Goal: Information Seeking & Learning: Check status

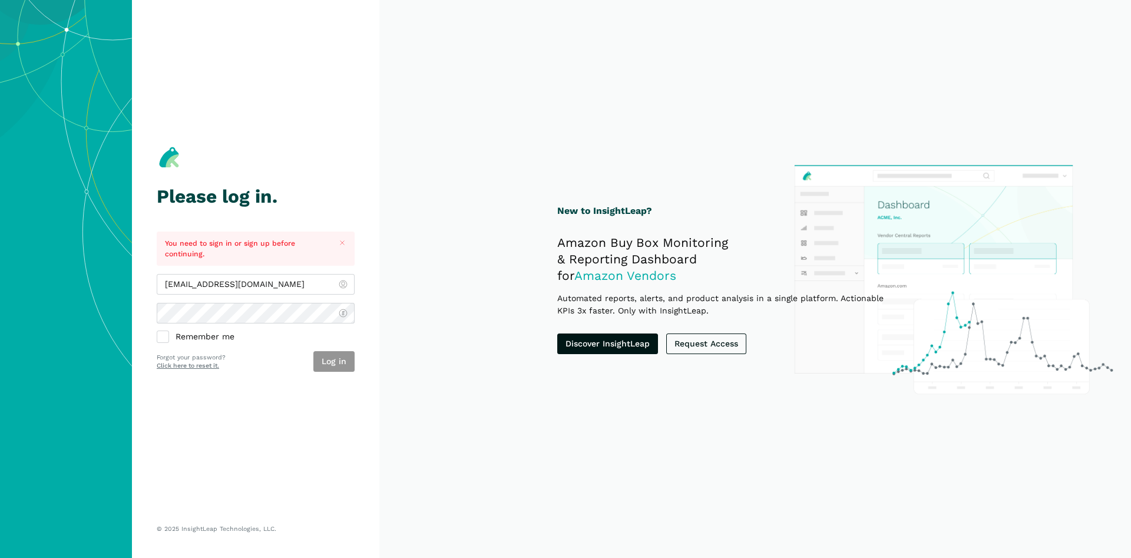
type input "[EMAIL_ADDRESS][DOMAIN_NAME]"
click at [333, 364] on button "Log in" at bounding box center [333, 361] width 41 height 21
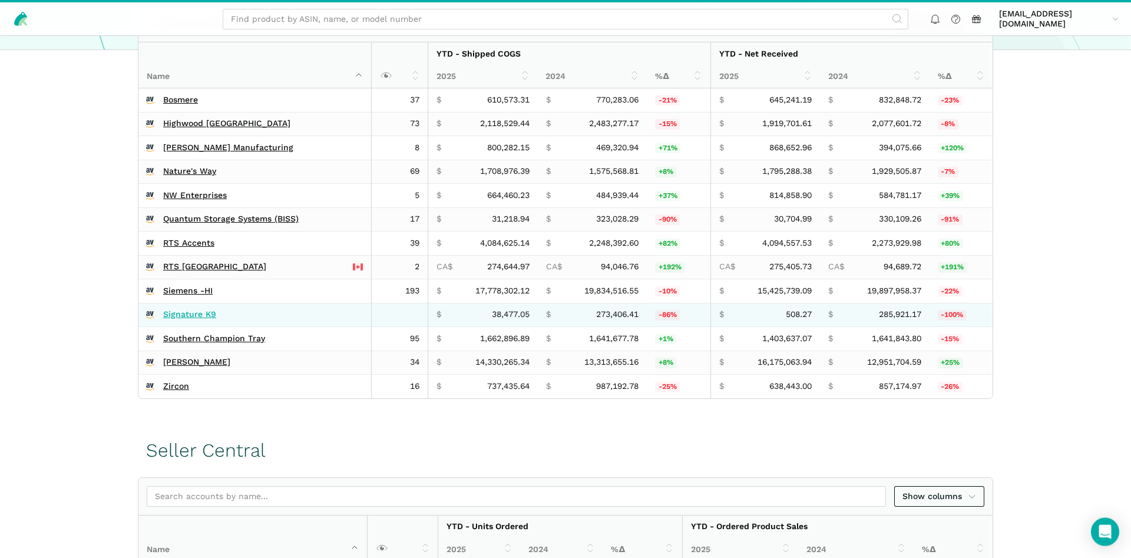
scroll to position [300, 0]
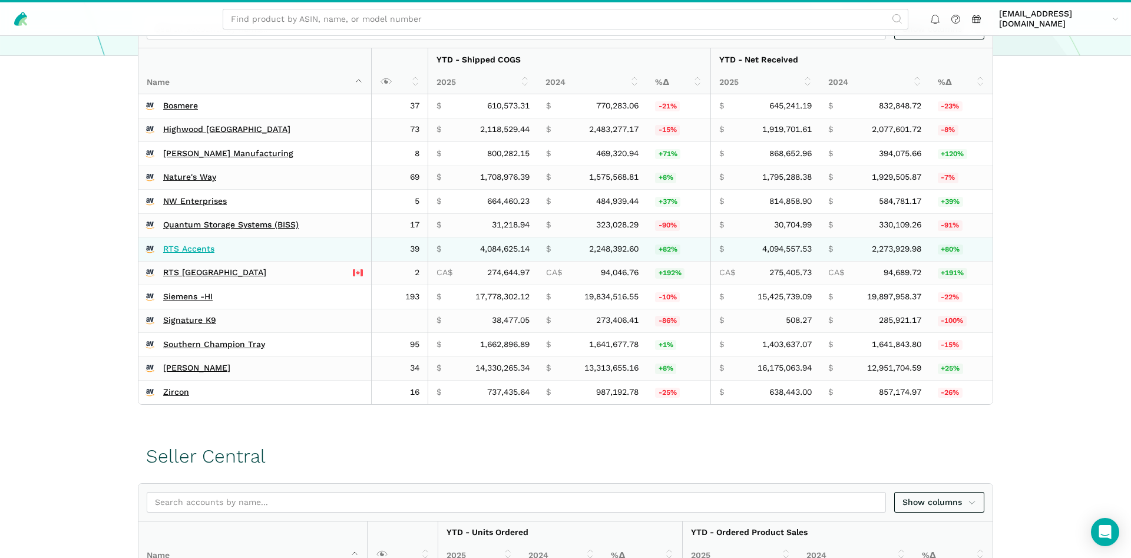
click at [186, 250] on link "RTS Accents" at bounding box center [188, 249] width 51 height 11
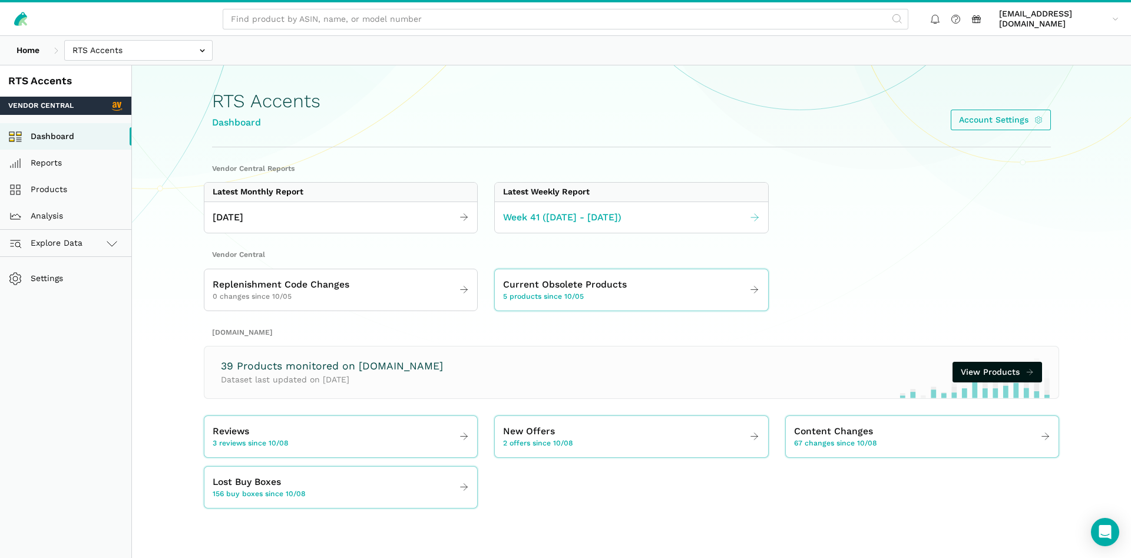
click at [578, 219] on span "Week 41 (10.05 - 10.11.25)" at bounding box center [562, 217] width 118 height 15
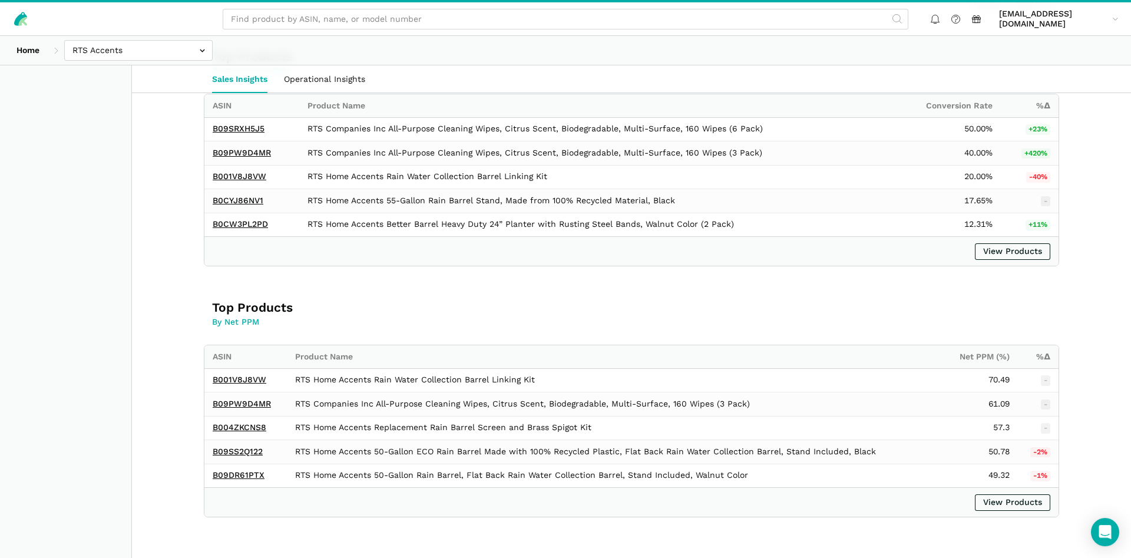
scroll to position [1531, 0]
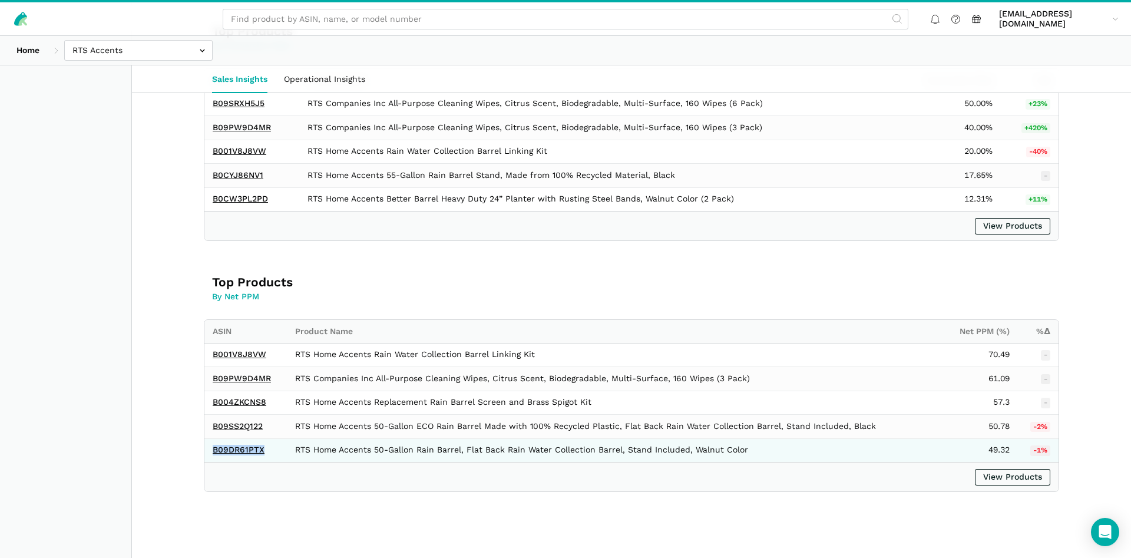
drag, startPoint x: 268, startPoint y: 449, endPoint x: 214, endPoint y: 458, distance: 54.8
click at [214, 458] on td "B09DR61PTX" at bounding box center [245, 450] width 82 height 24
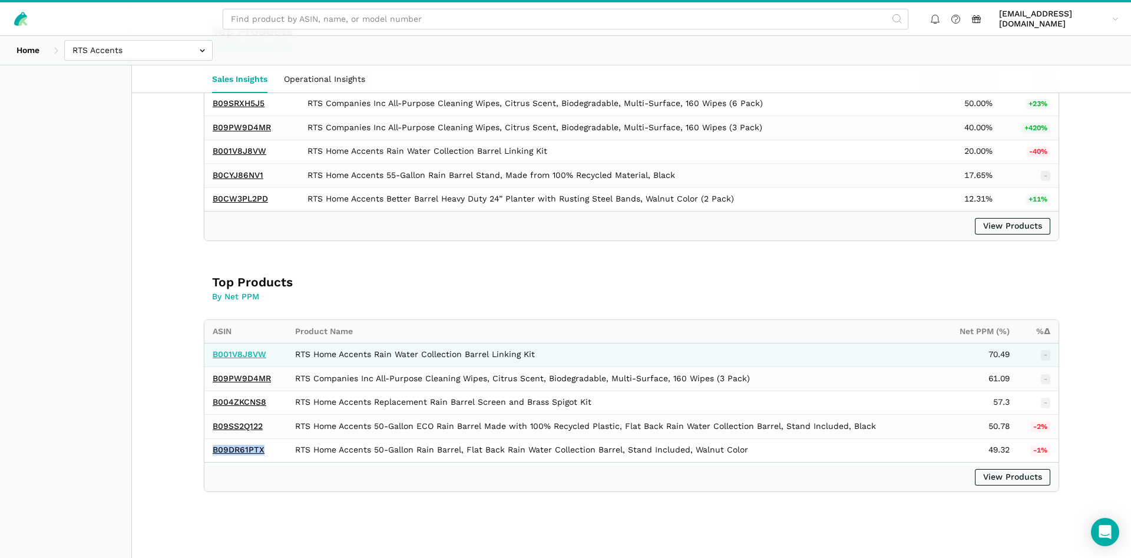
copy link "B09DR61PTX"
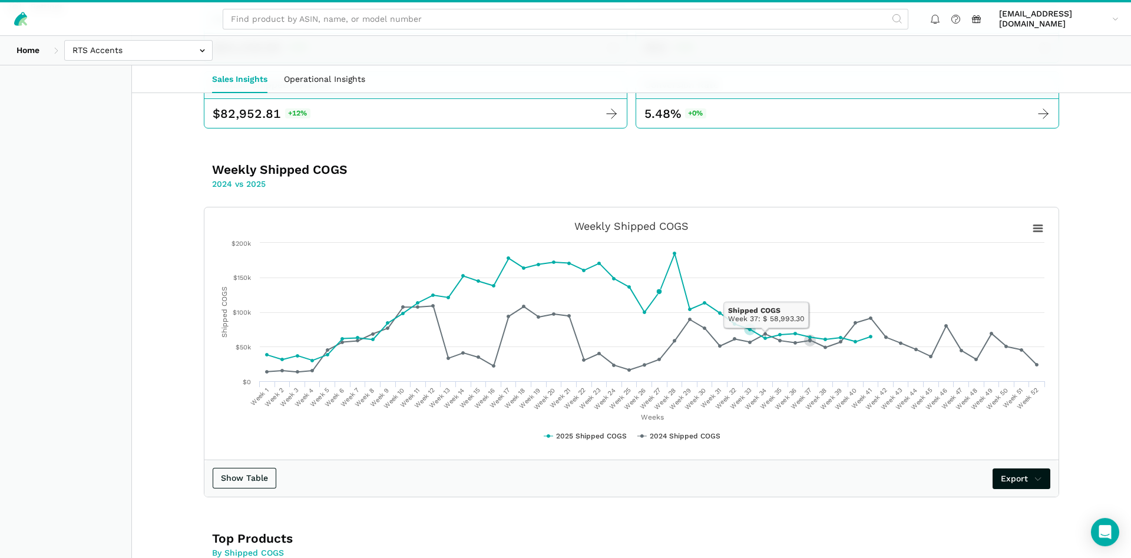
scroll to position [270, 0]
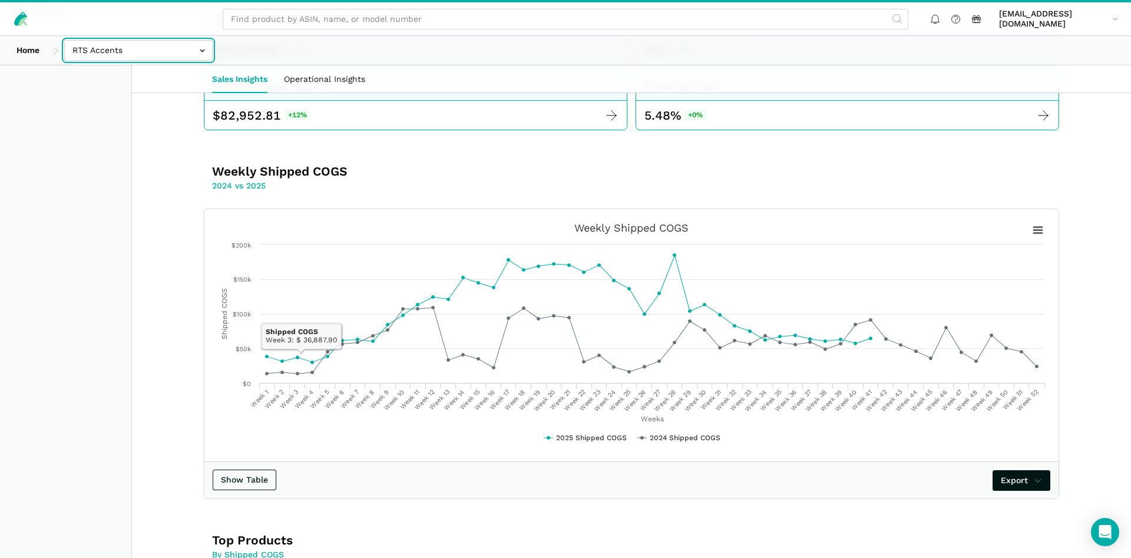
click at [138, 55] on input "text" at bounding box center [138, 50] width 148 height 21
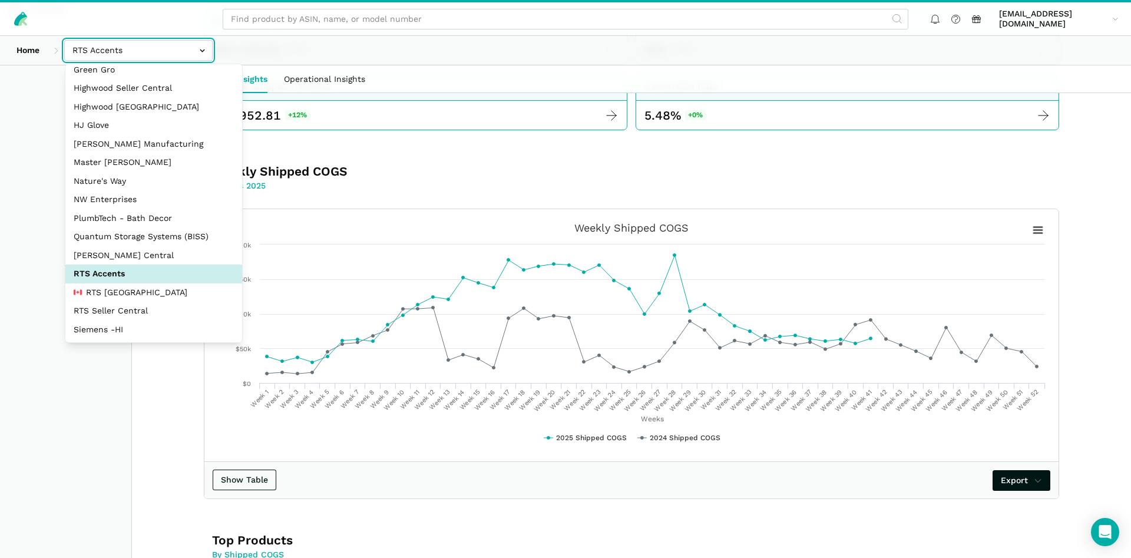
scroll to position [113, 0]
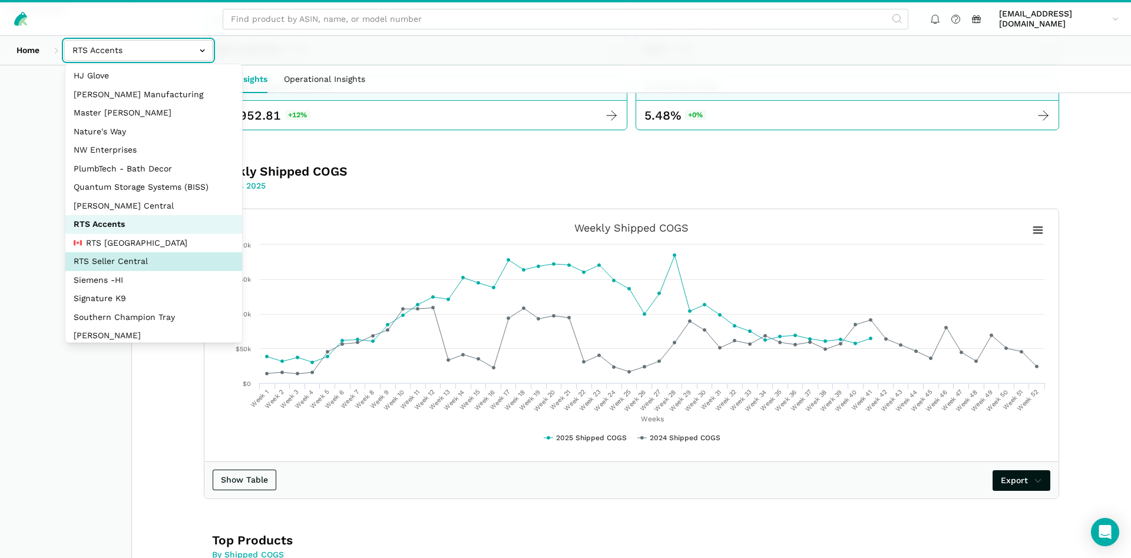
select select "DYdfgEtk9xdbXk9WgFd319bF"
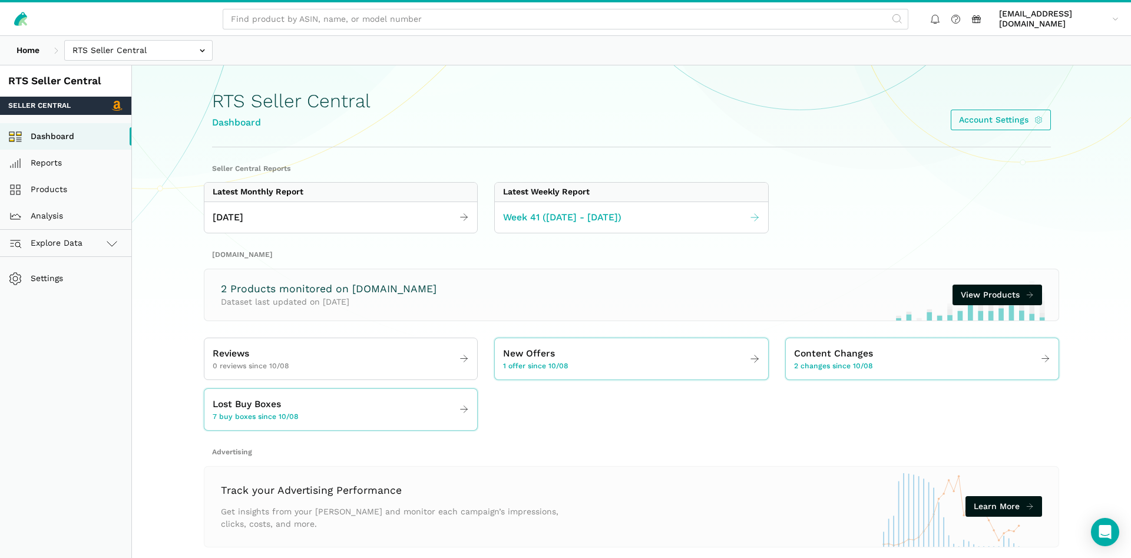
click at [641, 224] on link "Week 41 ([DATE] - [DATE])" at bounding box center [631, 217] width 273 height 23
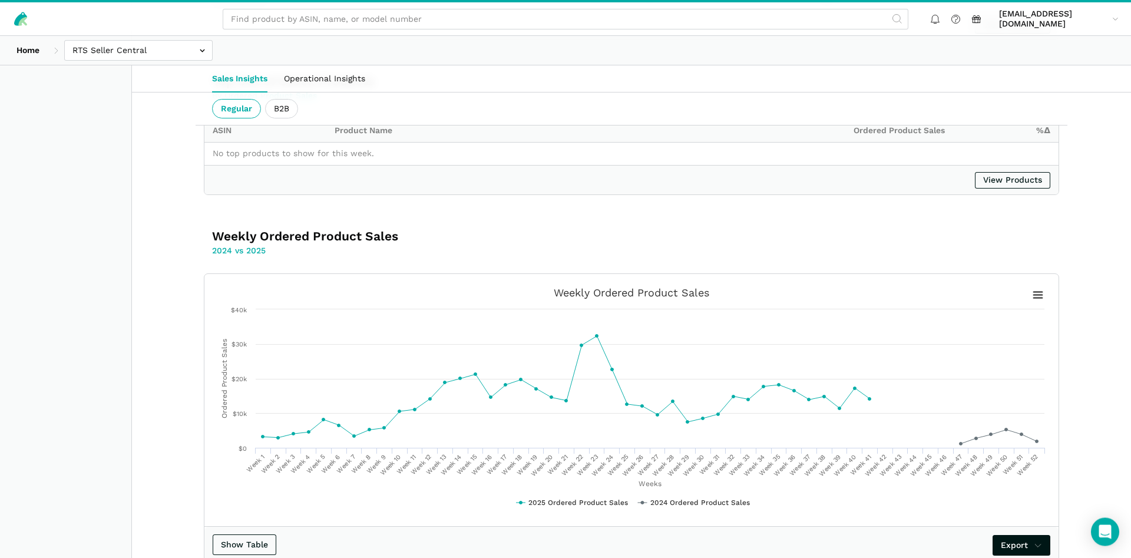
scroll to position [1923, 0]
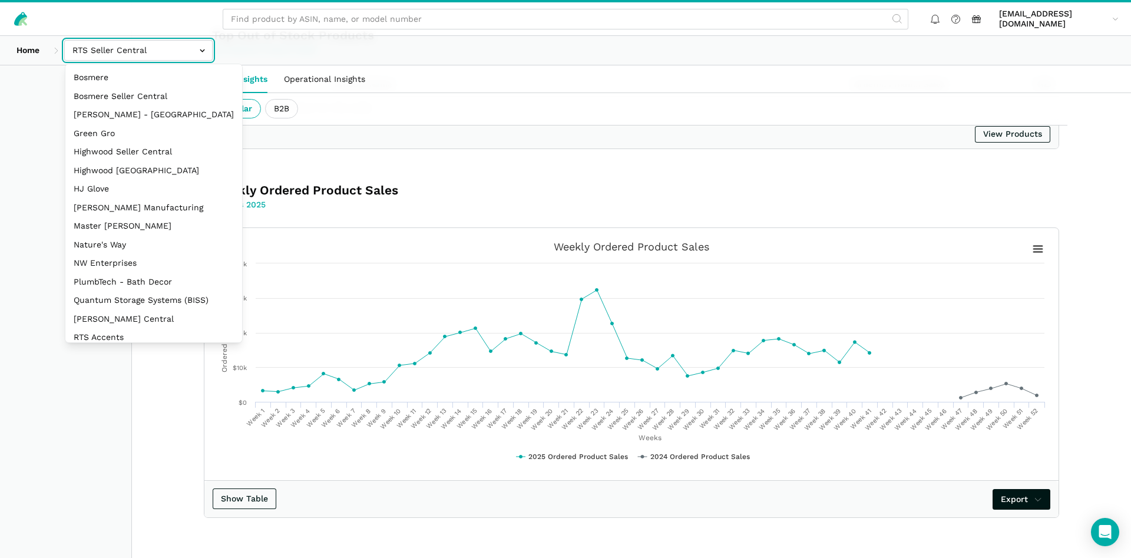
click at [155, 59] on input "text" at bounding box center [138, 50] width 148 height 21
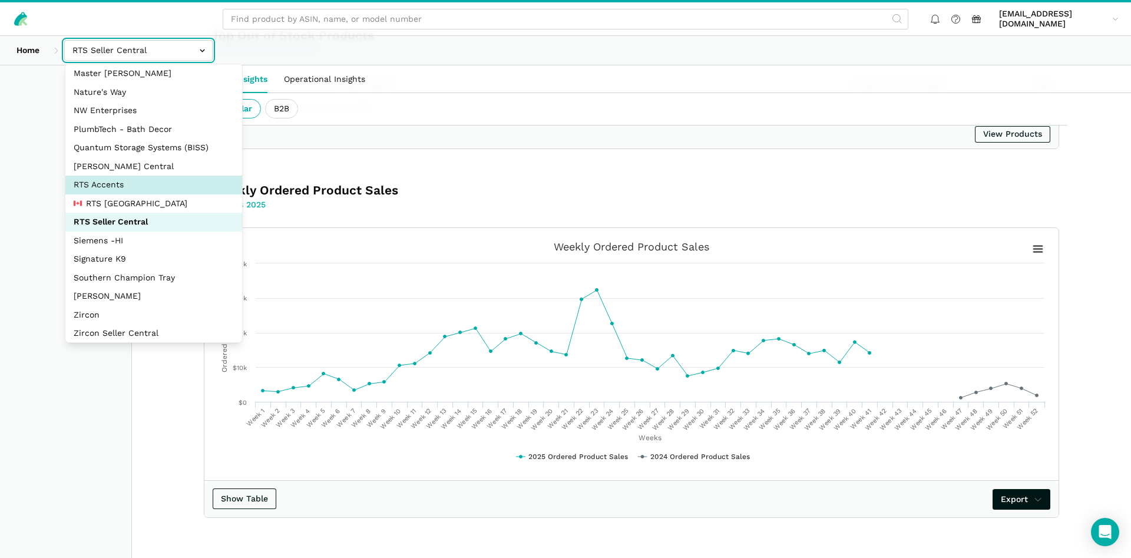
scroll to position [157, 0]
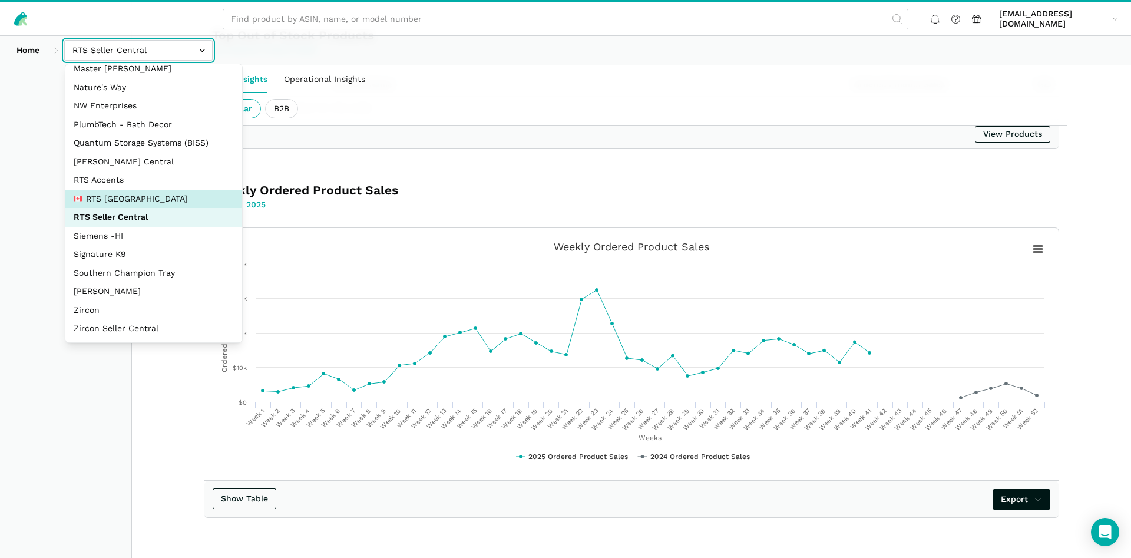
select select "pnjjhdDqPVj5aAaTPiCgBAEB"
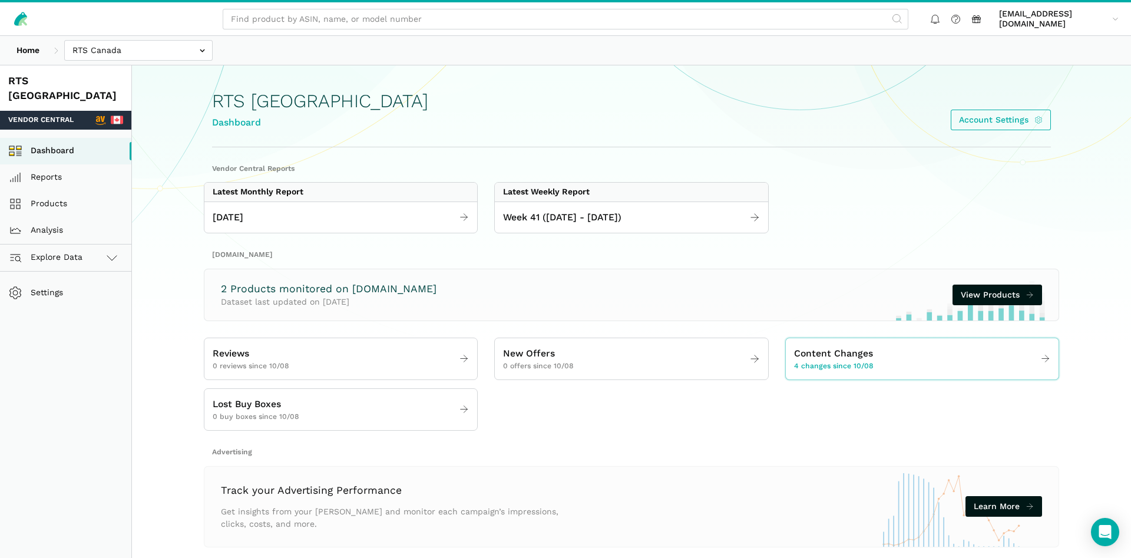
click at [638, 204] on div "Week 41 ([DATE] - [DATE])" at bounding box center [631, 217] width 273 height 32
click at [638, 210] on link "Week 41 ([DATE] - [DATE])" at bounding box center [631, 217] width 273 height 23
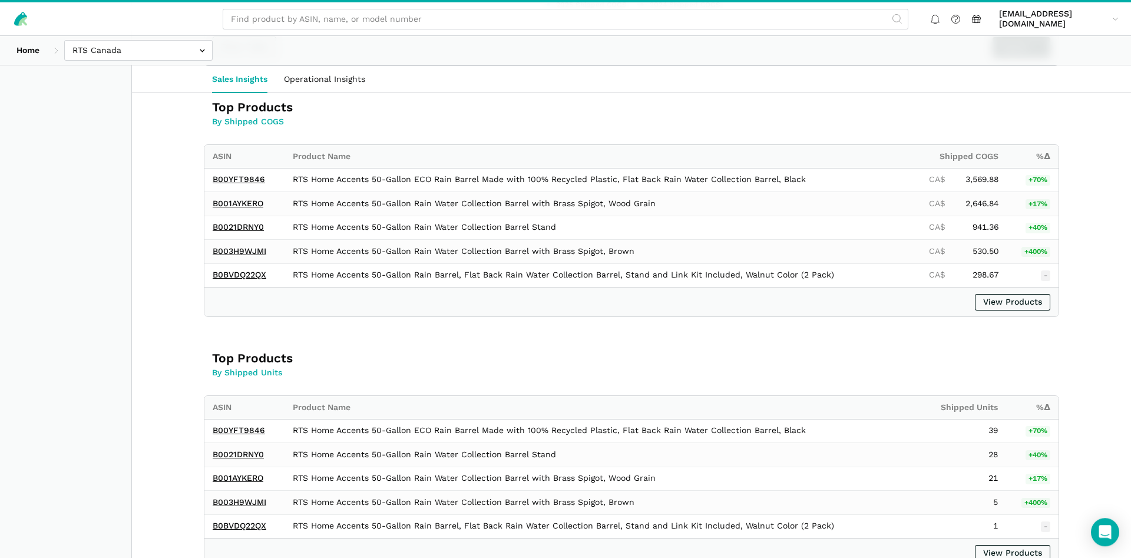
scroll to position [721, 0]
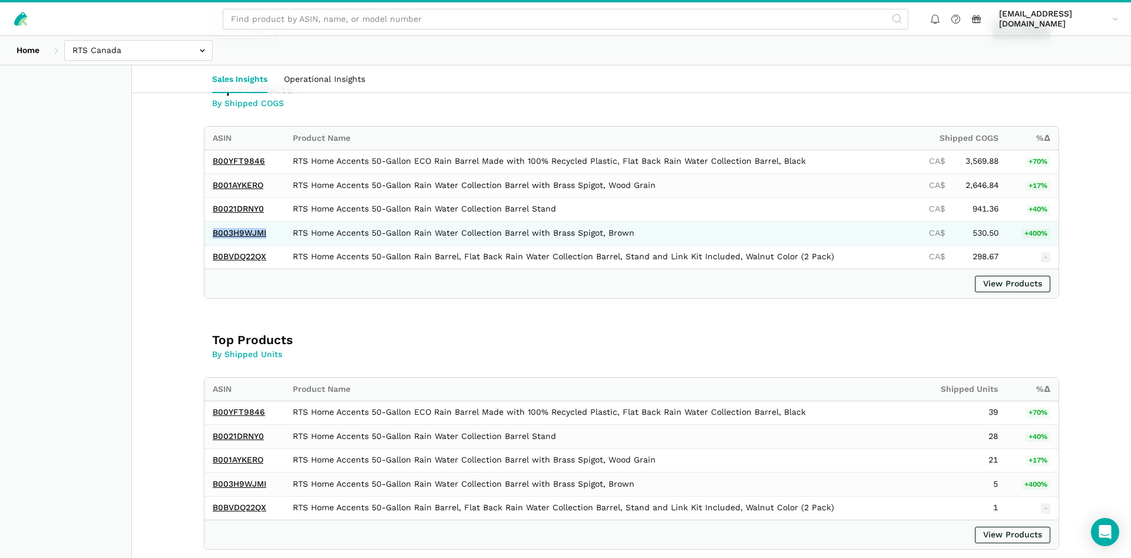
drag, startPoint x: 252, startPoint y: 236, endPoint x: 207, endPoint y: 238, distance: 45.4
click at [207, 238] on td "B003H9WJMI" at bounding box center [244, 233] width 80 height 24
copy link "B003H9WJMI"
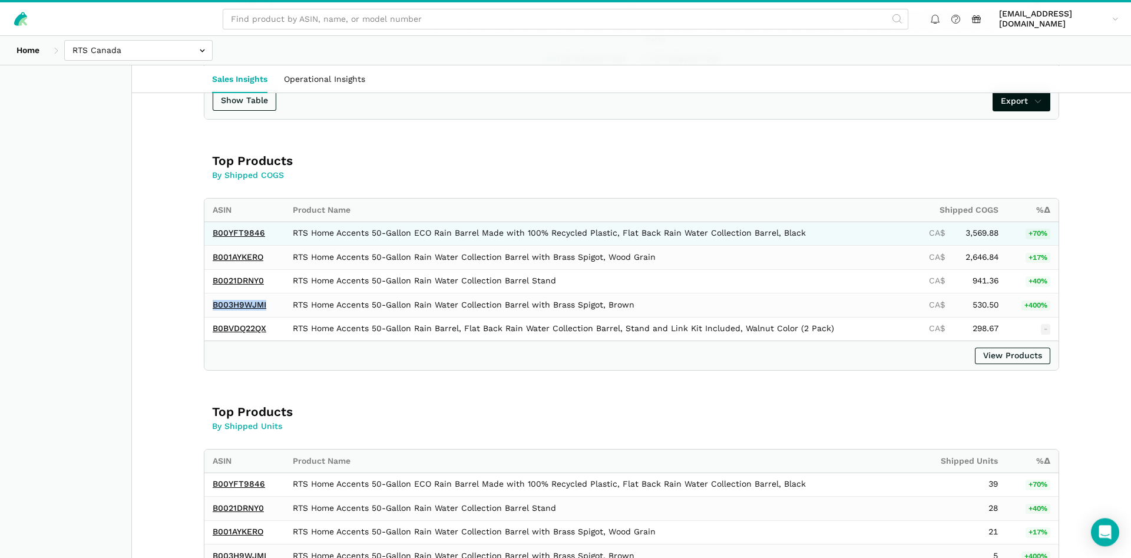
scroll to position [601, 0]
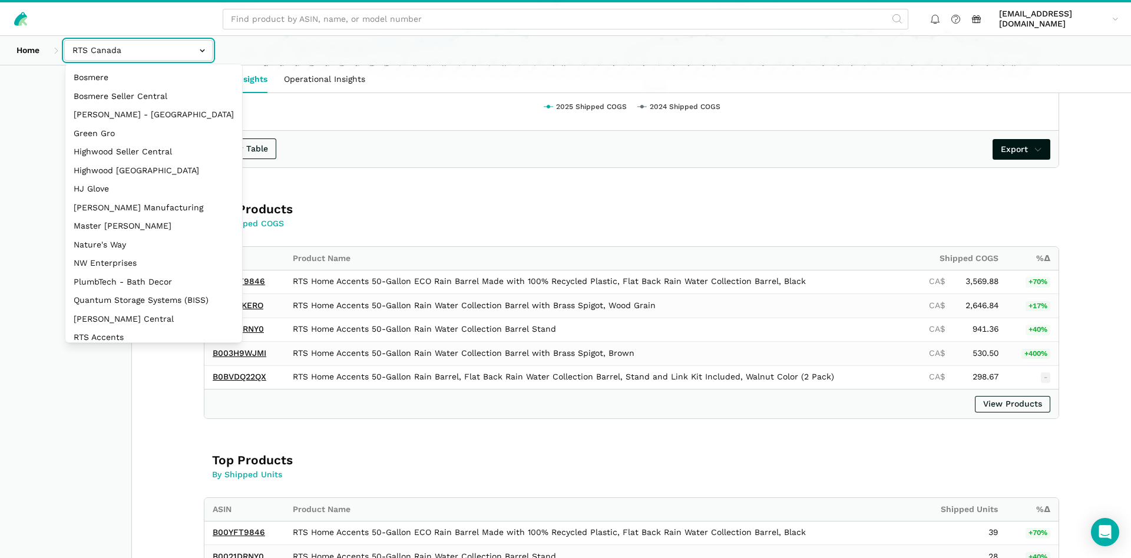
click at [128, 51] on input "text" at bounding box center [138, 50] width 148 height 21
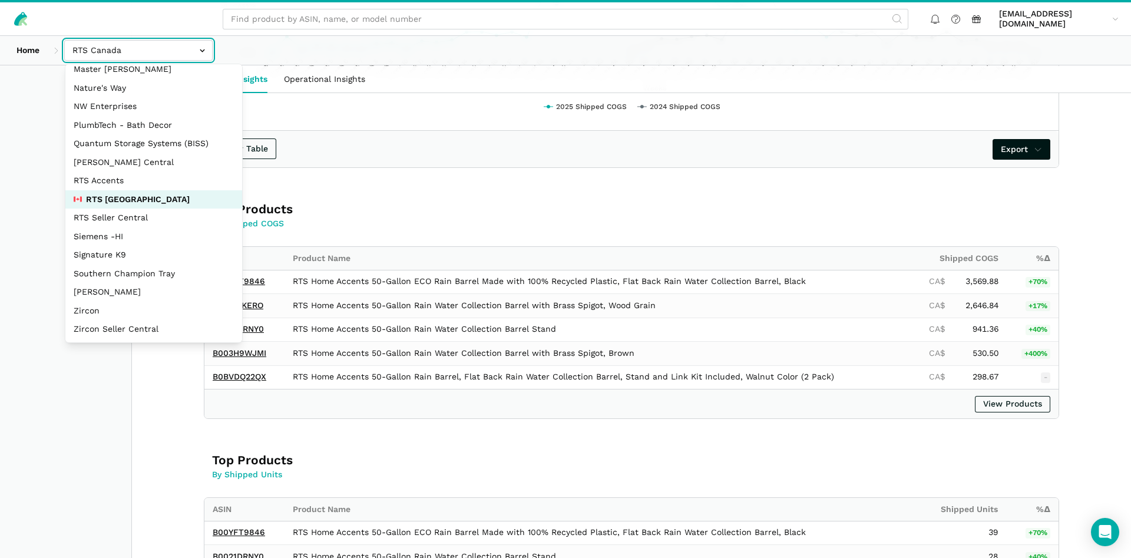
scroll to position [157, 0]
select select "DM38AQ3CPtVJ89bBDkVCzKzE"
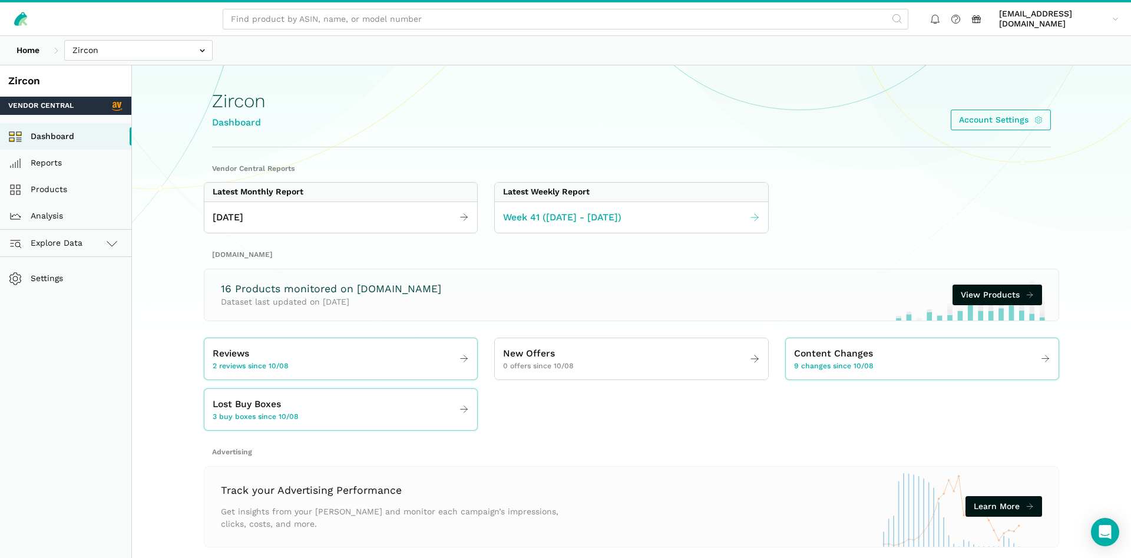
click at [596, 223] on span "Week 41 ([DATE] - [DATE])" at bounding box center [562, 217] width 118 height 15
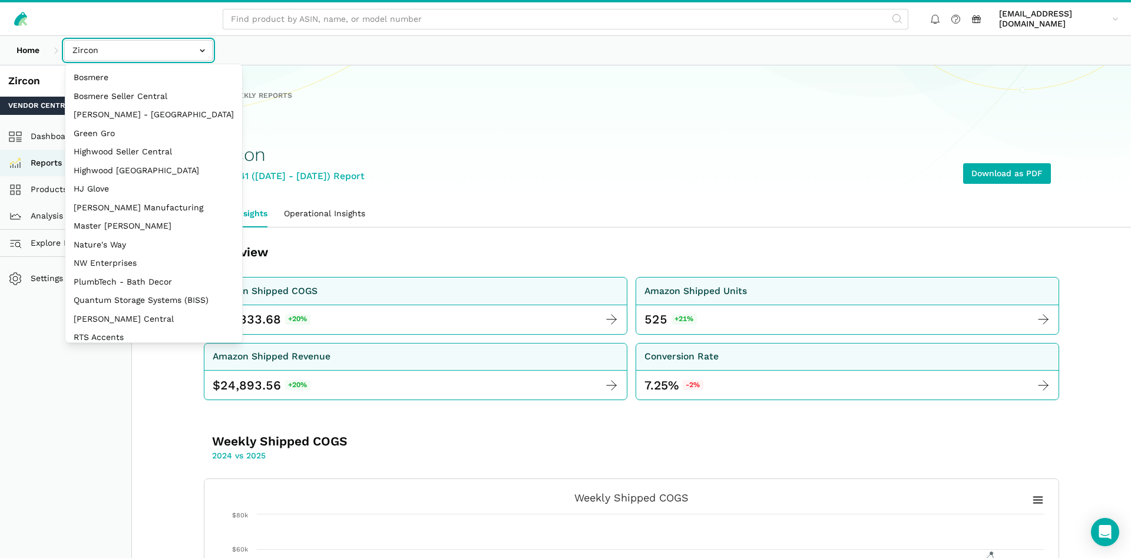
click at [134, 44] on input "text" at bounding box center [138, 50] width 148 height 21
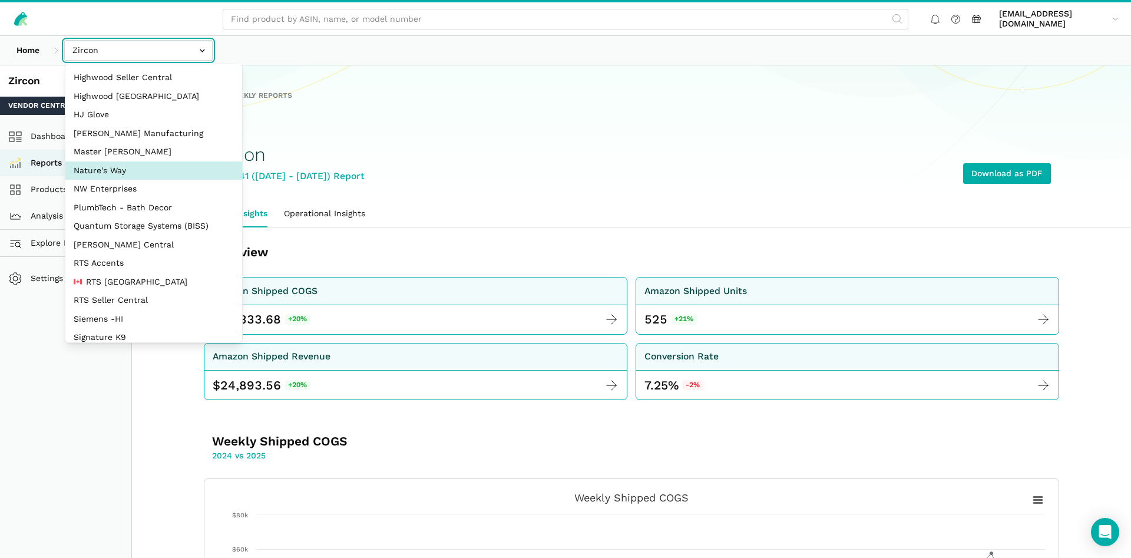
scroll to position [157, 0]
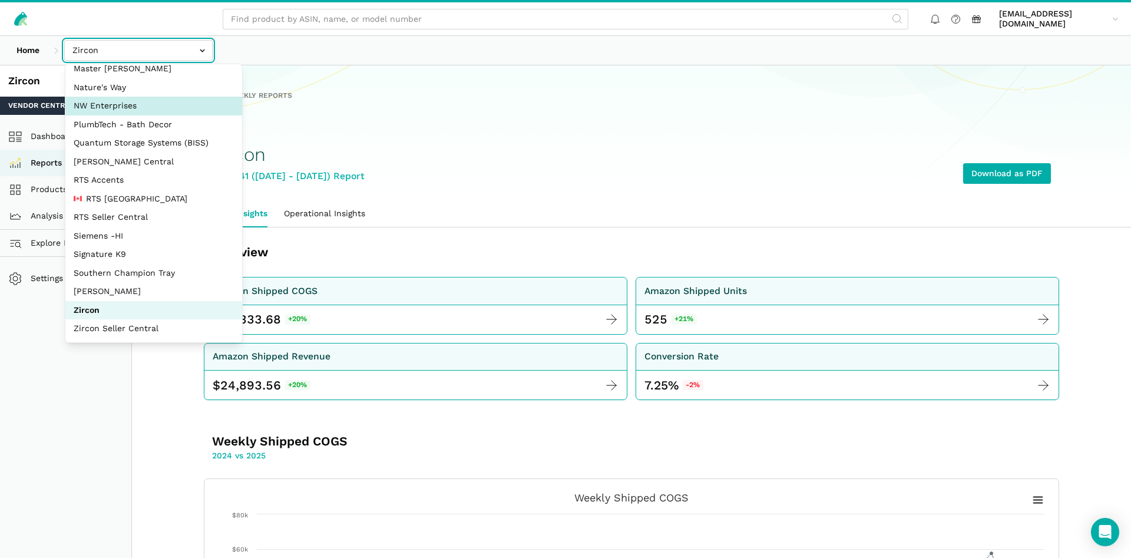
select select "8KcbEGzBHiJ2C1zNfhAn1h3U"
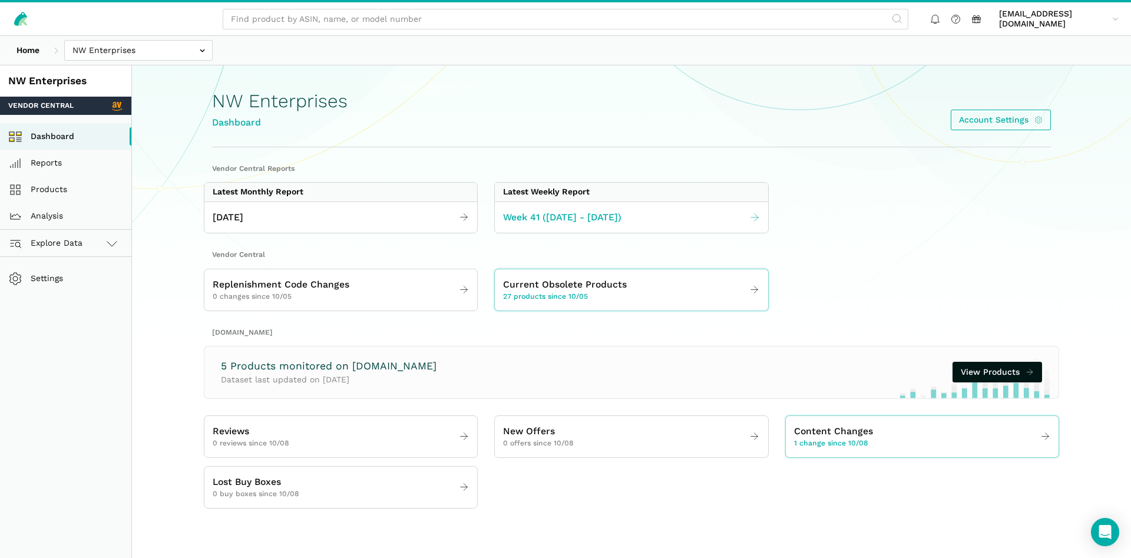
click at [674, 213] on link "Week 41 ([DATE] - [DATE])" at bounding box center [631, 217] width 273 height 23
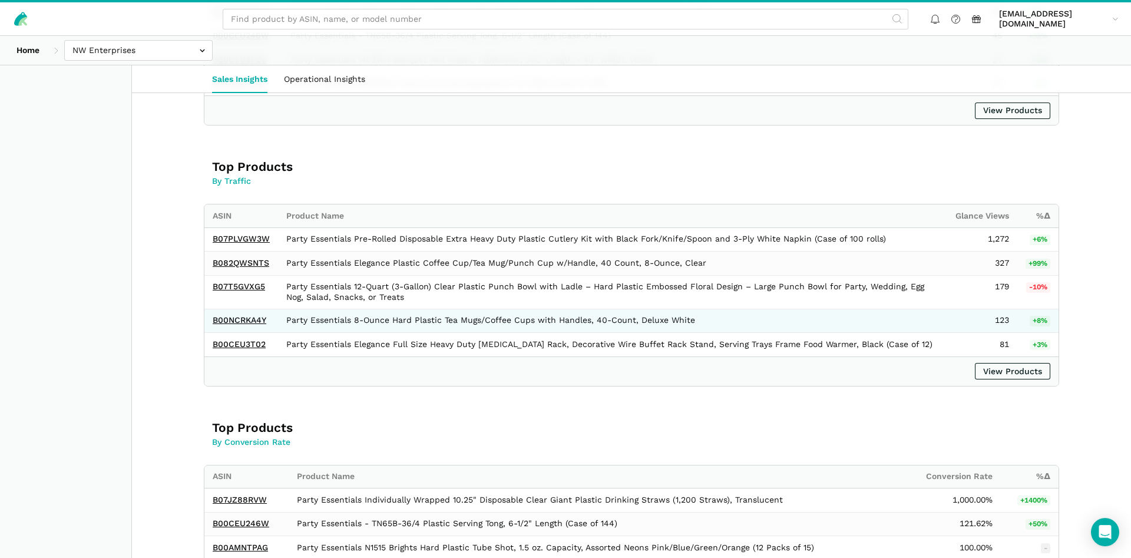
scroll to position [1021, 0]
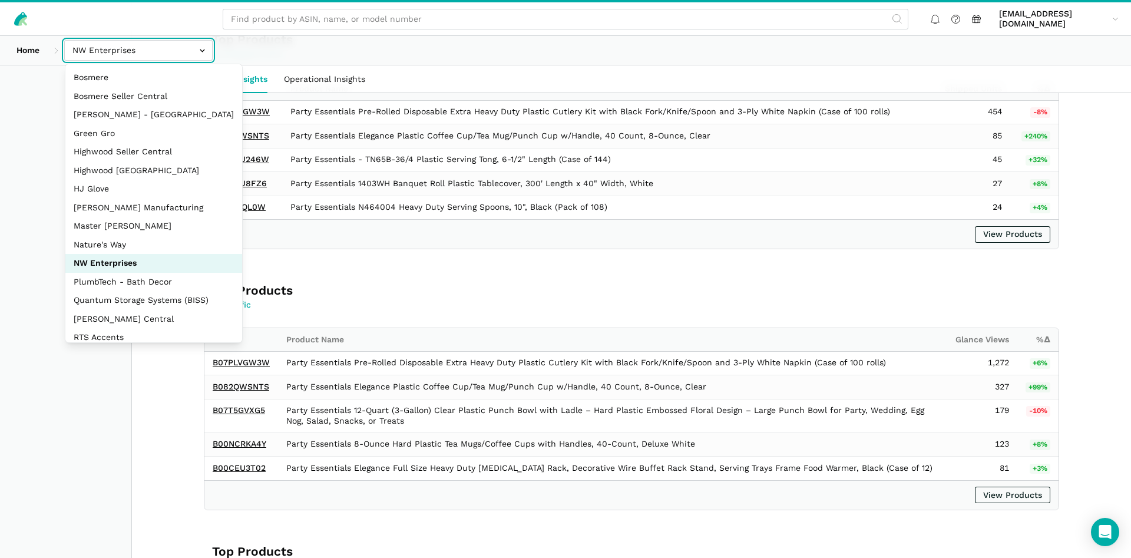
click at [101, 41] on input "text" at bounding box center [138, 50] width 148 height 21
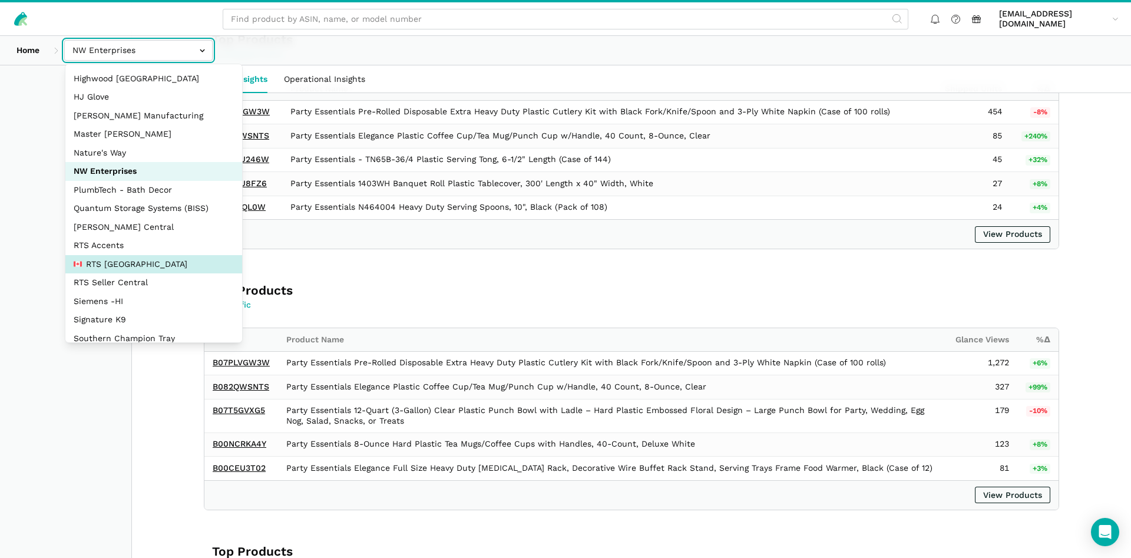
scroll to position [113, 0]
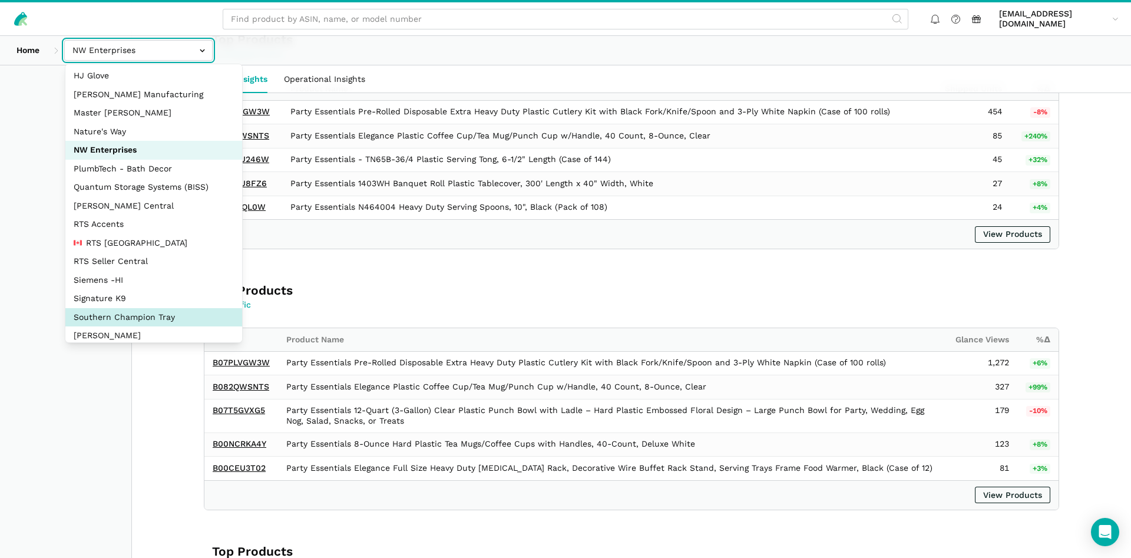
select select "oVSvG8ea9YeLvzcV4dUWoEyh"
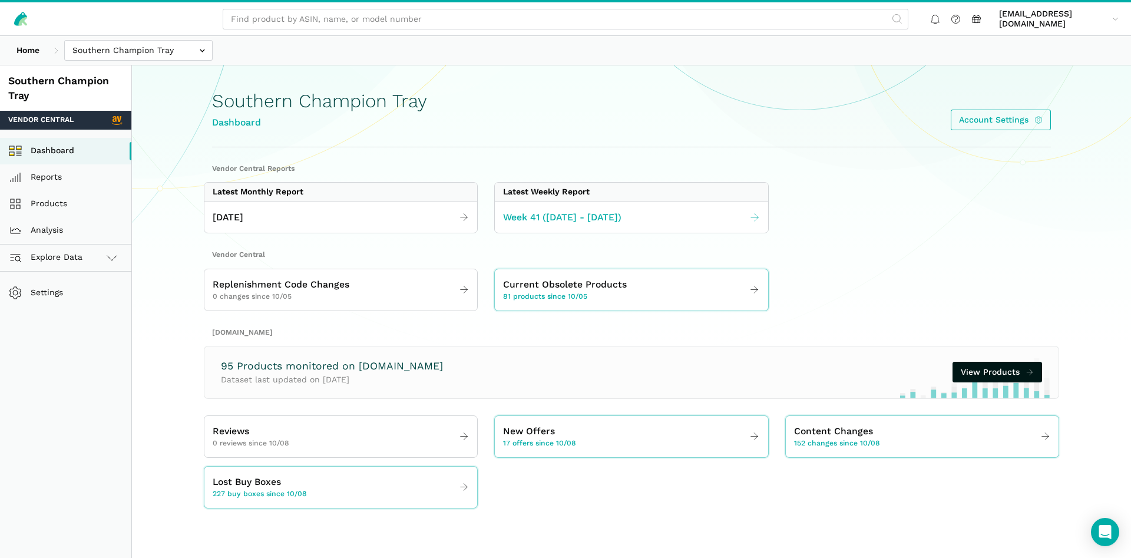
click at [574, 219] on span "Week 41 ([DATE] - [DATE])" at bounding box center [562, 217] width 118 height 15
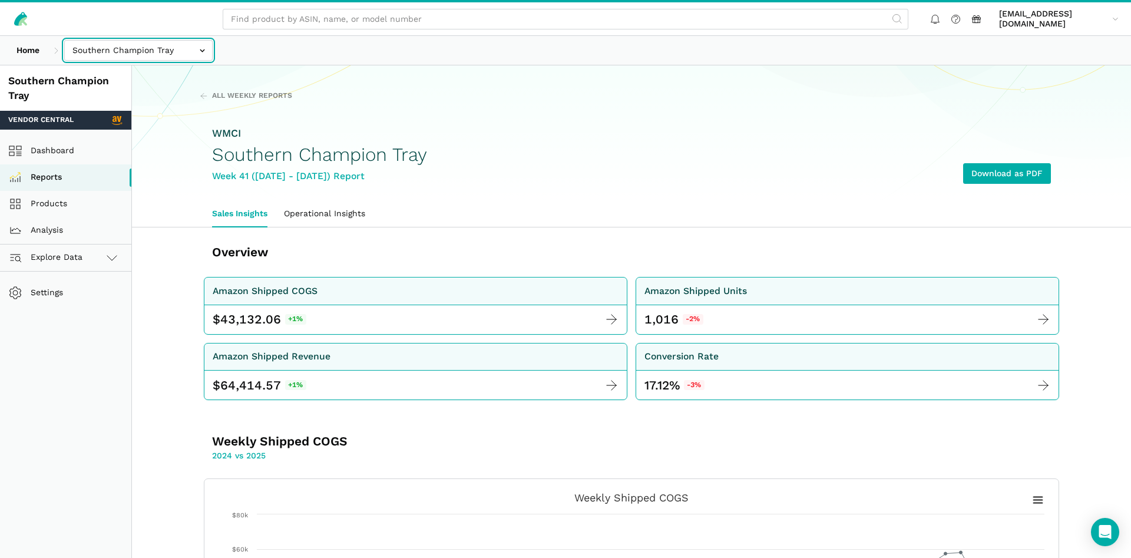
click at [143, 47] on input "text" at bounding box center [138, 50] width 148 height 21
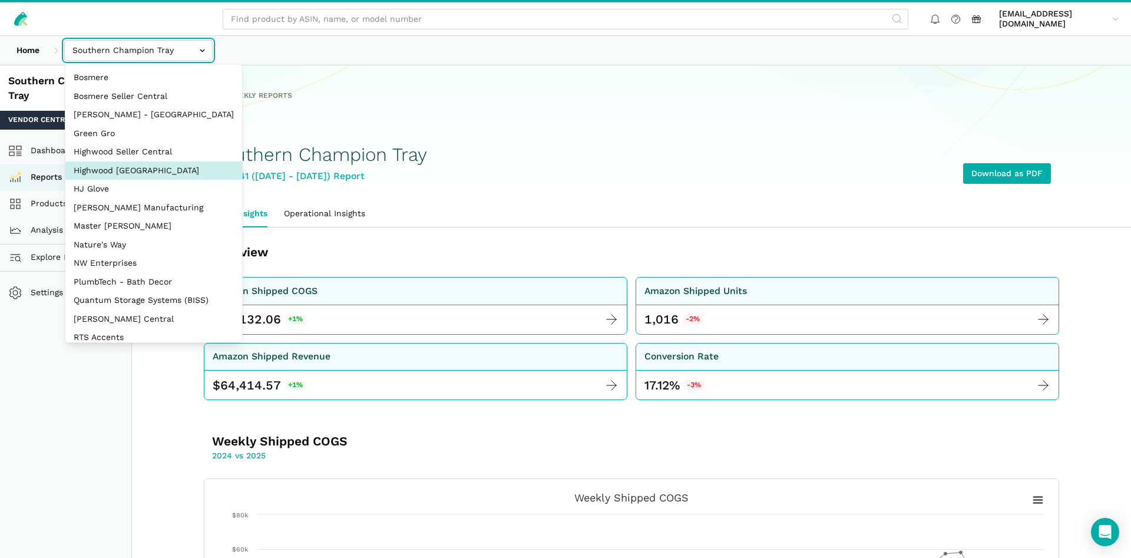
select select "CHUG62dKHNPRLvcuXw3wAxs5"
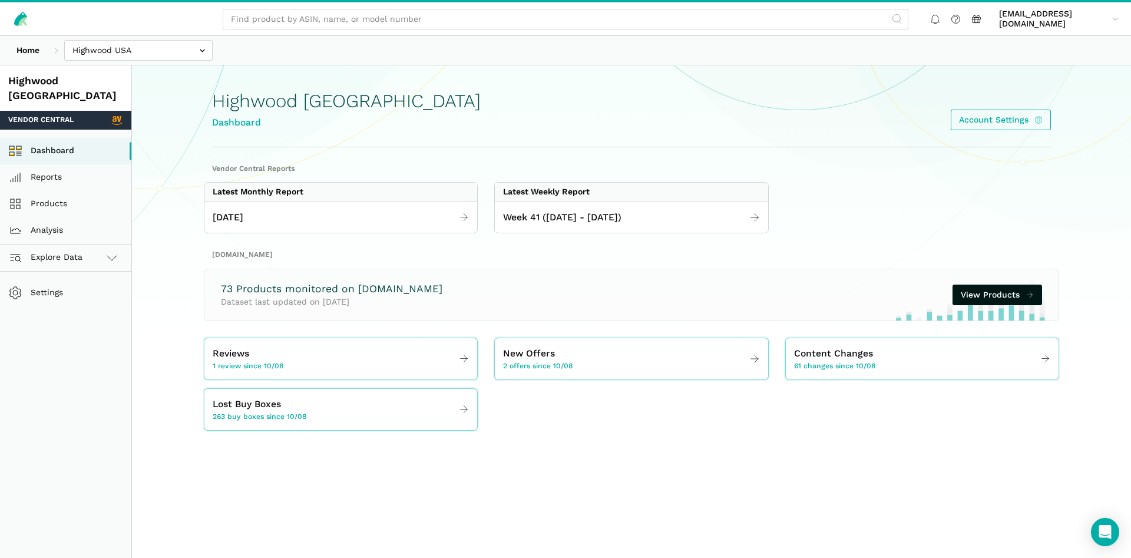
click at [568, 230] on div "Week 41 ([DATE] - [DATE])" at bounding box center [631, 217] width 273 height 32
click at [565, 221] on span "Week 41 ([DATE] - [DATE])" at bounding box center [562, 217] width 118 height 15
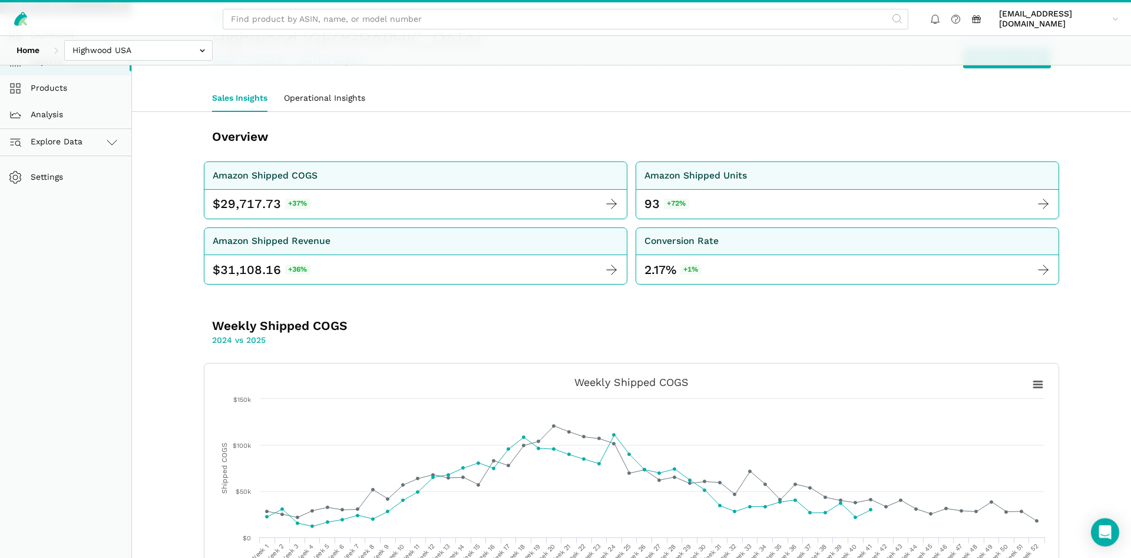
scroll to position [120, 0]
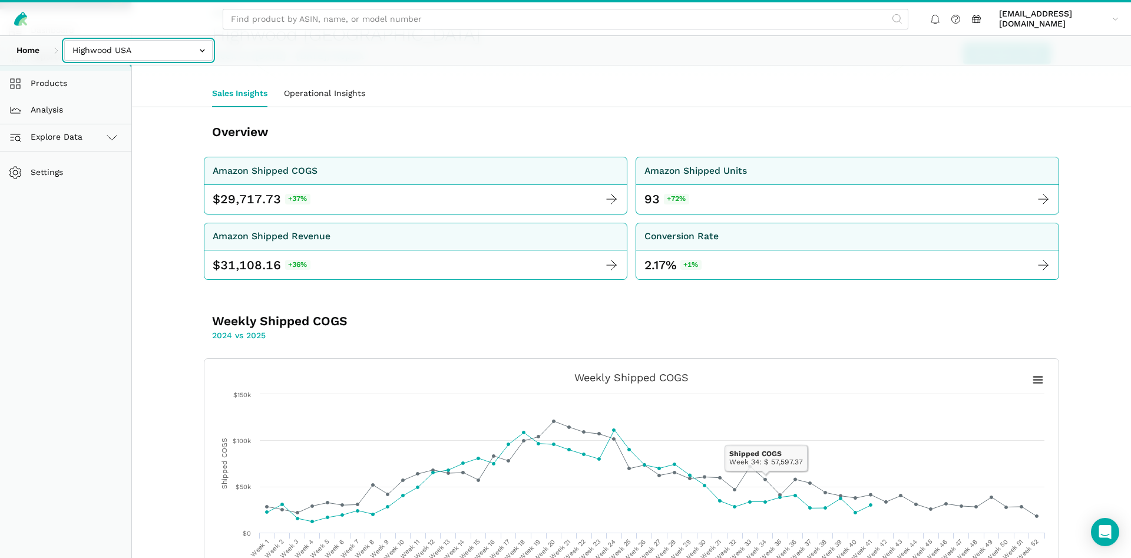
click at [134, 40] on input "text" at bounding box center [138, 50] width 148 height 21
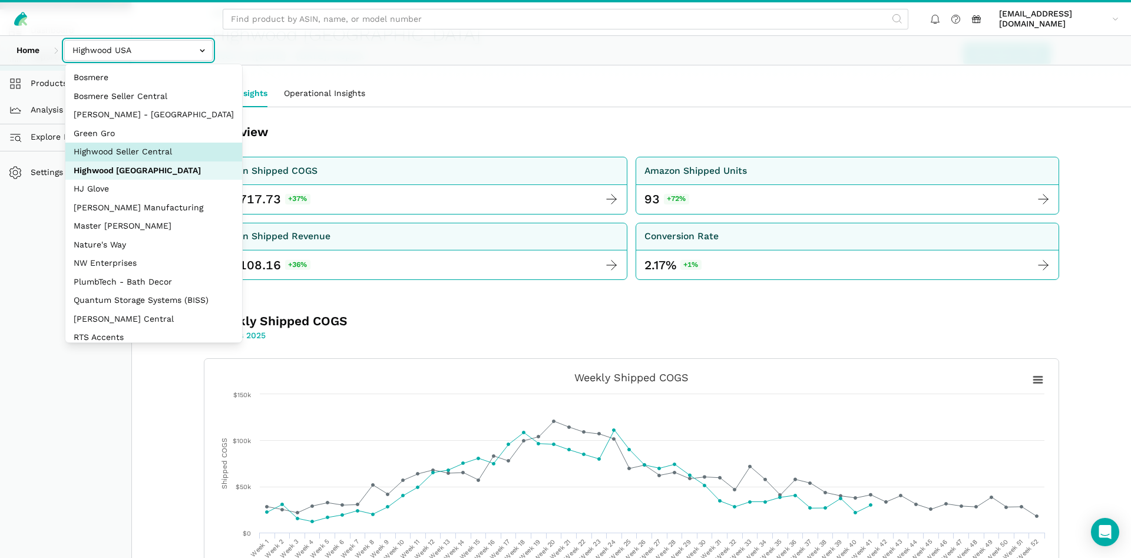
select select "eaqCp8LSMuiTVyhuhsd4CPVd"
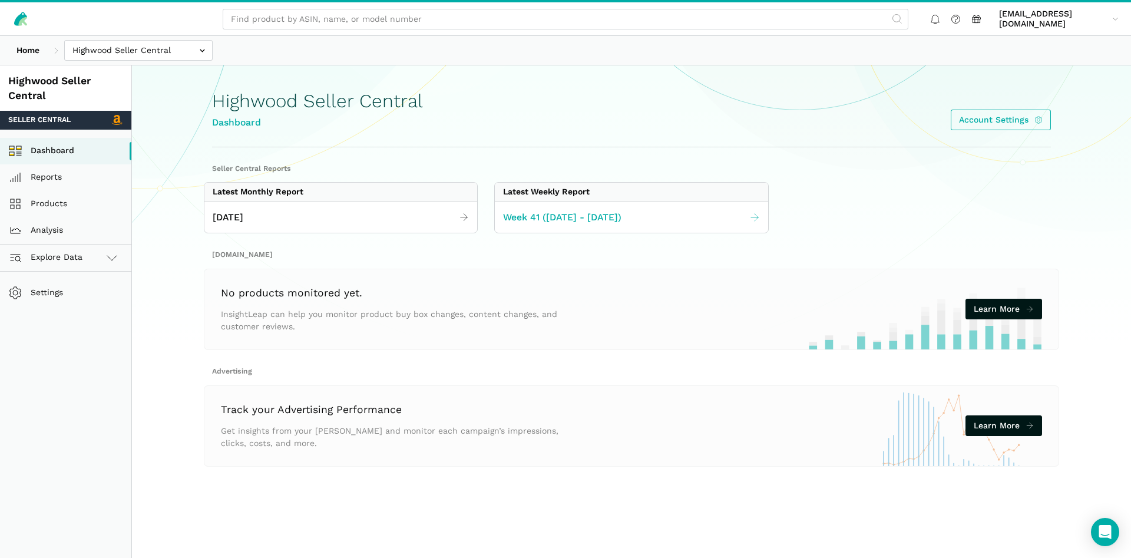
click at [551, 210] on span "Week 41 ([DATE] - [DATE])" at bounding box center [562, 217] width 118 height 15
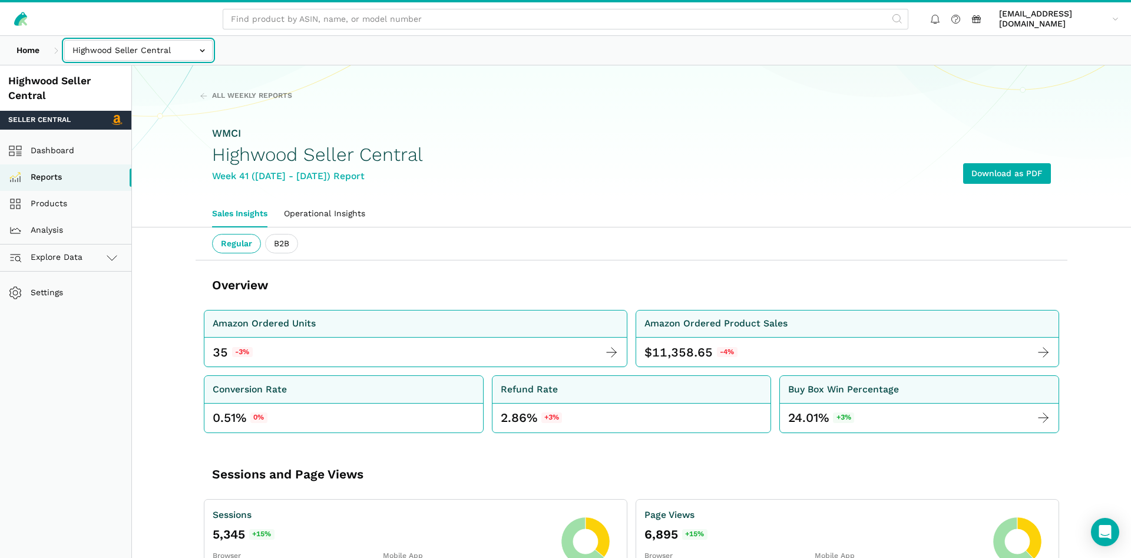
click at [97, 54] on input "text" at bounding box center [138, 50] width 148 height 21
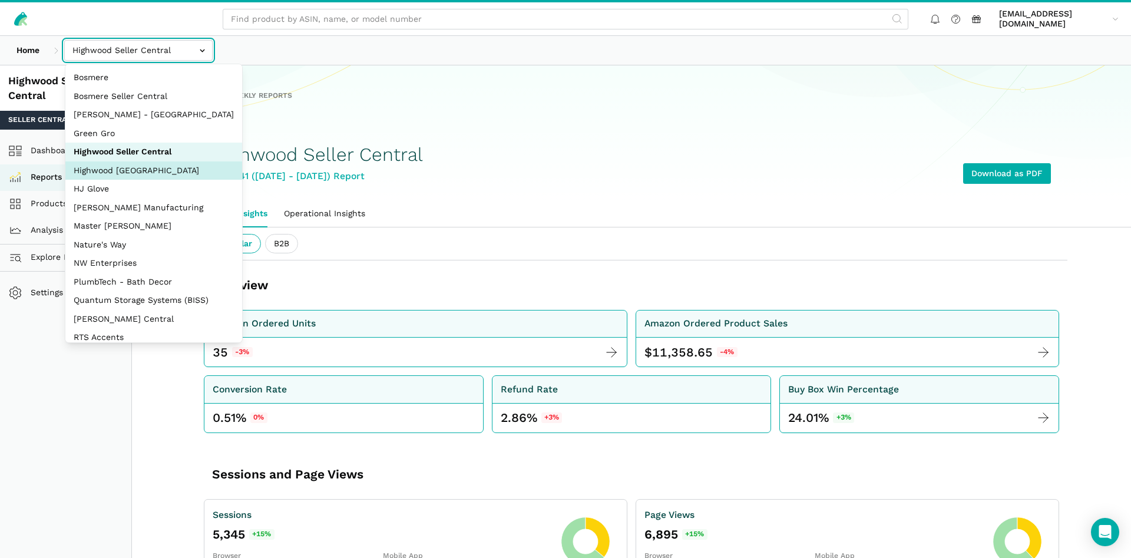
select select "CHUG62dKHNPRLvcuXw3wAxs5"
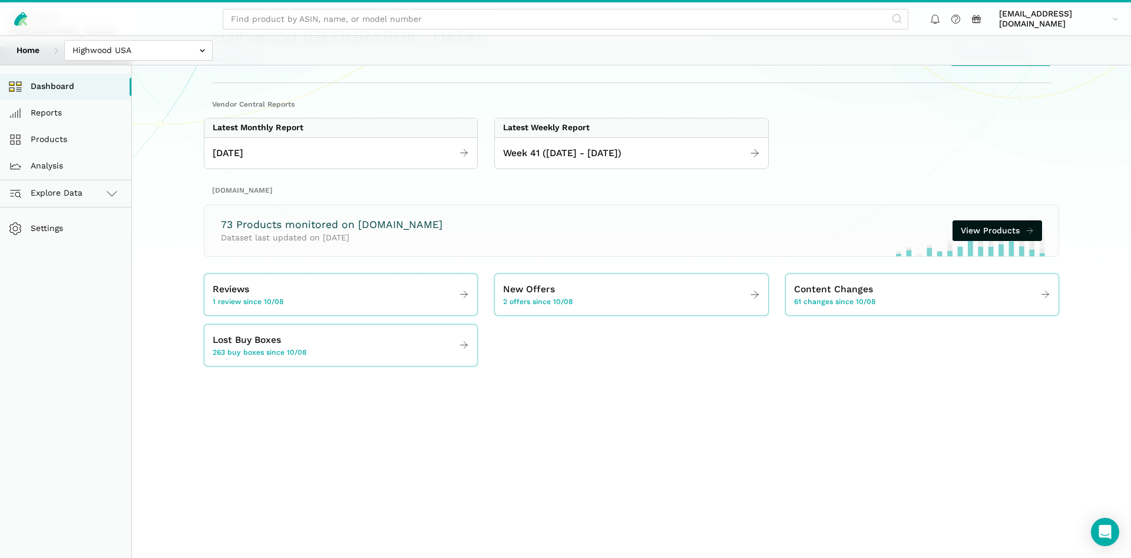
scroll to position [65, 0]
click at [582, 155] on span "Week 41 ([DATE] - [DATE])" at bounding box center [562, 152] width 118 height 15
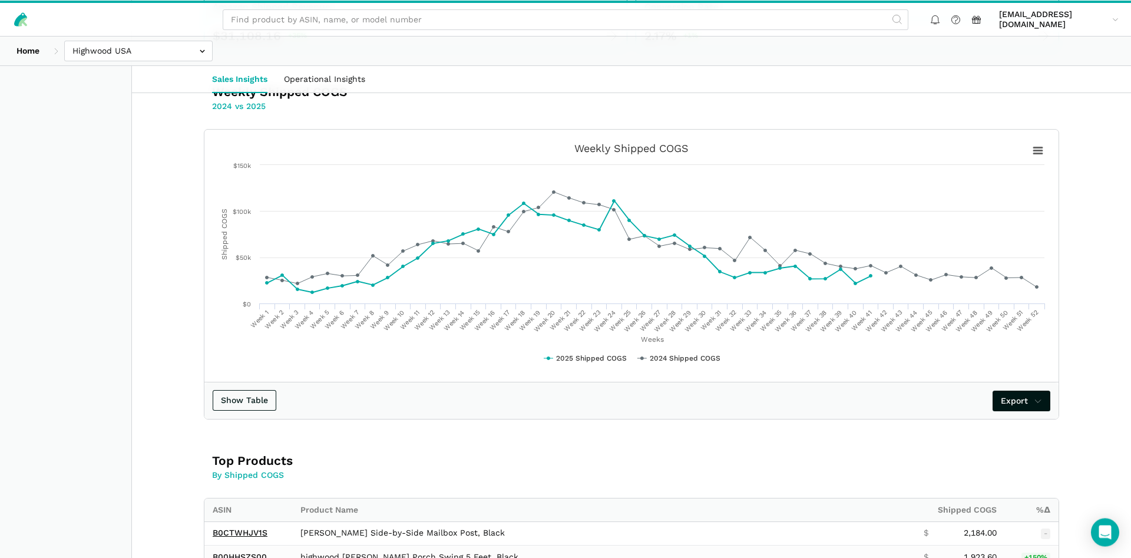
scroll to position [360, 0]
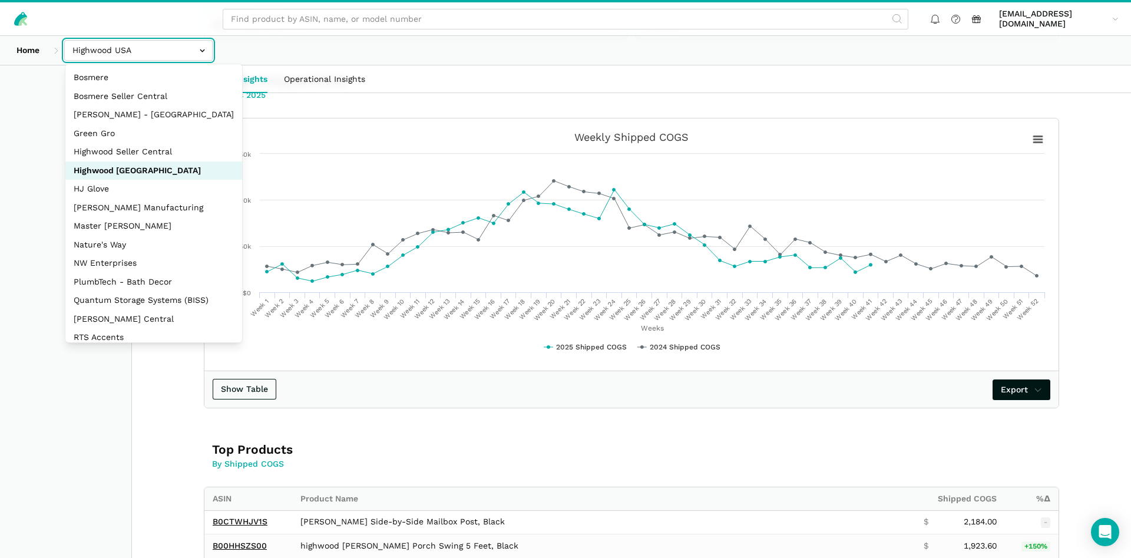
click at [130, 49] on input "text" at bounding box center [138, 50] width 148 height 21
select select "eaqCp8LSMuiTVyhuhsd4CPVd"
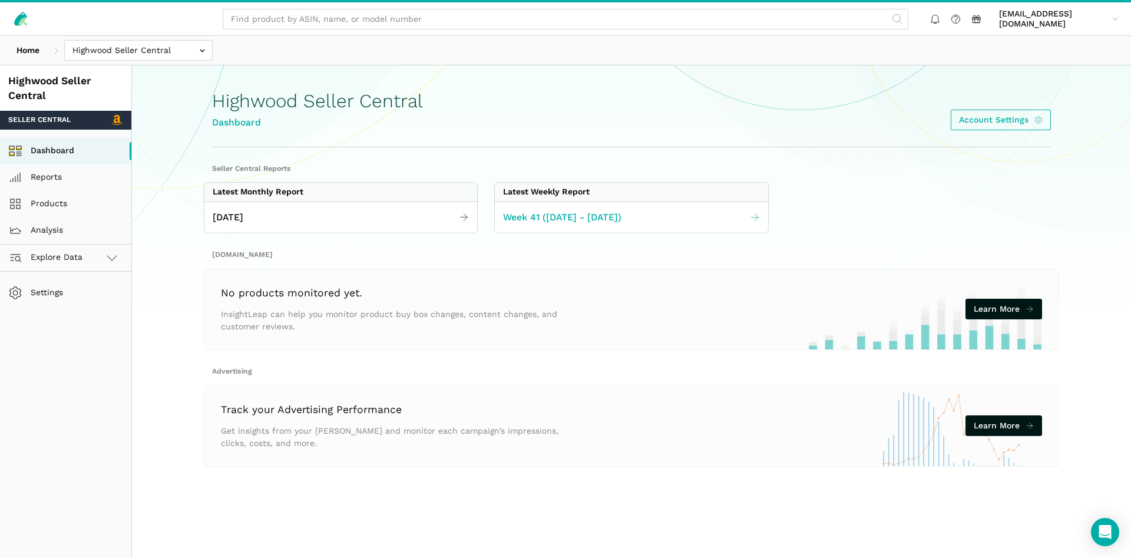
click at [549, 210] on link "Week 41 ([DATE] - [DATE])" at bounding box center [631, 217] width 273 height 23
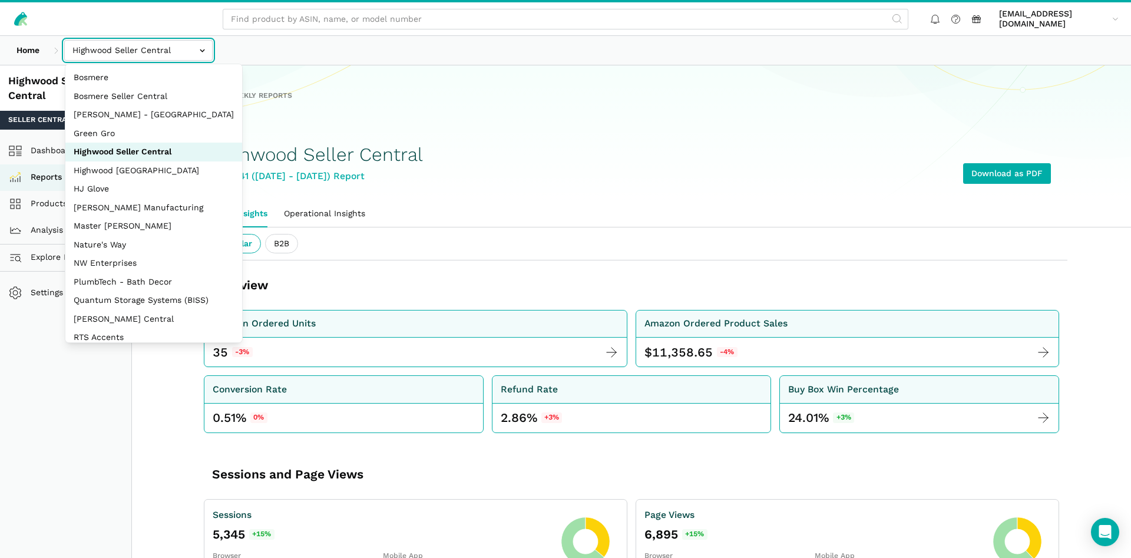
click at [100, 42] on input "text" at bounding box center [138, 50] width 148 height 21
select select "ZsdjZB9W7DRA5a2dt3EdZNCw"
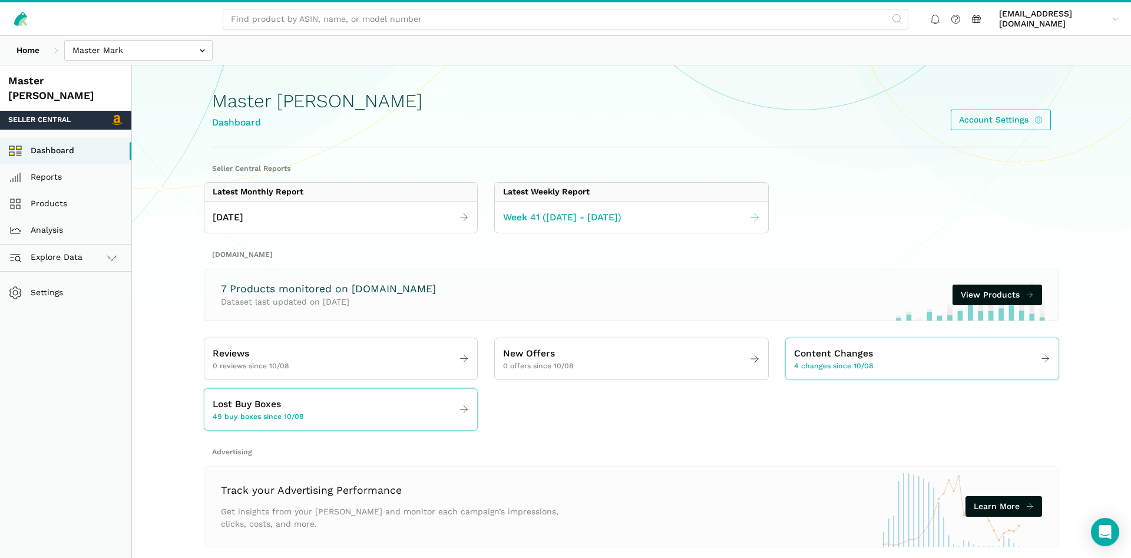
click at [573, 225] on link "Week 41 ([DATE] - [DATE])" at bounding box center [631, 217] width 273 height 23
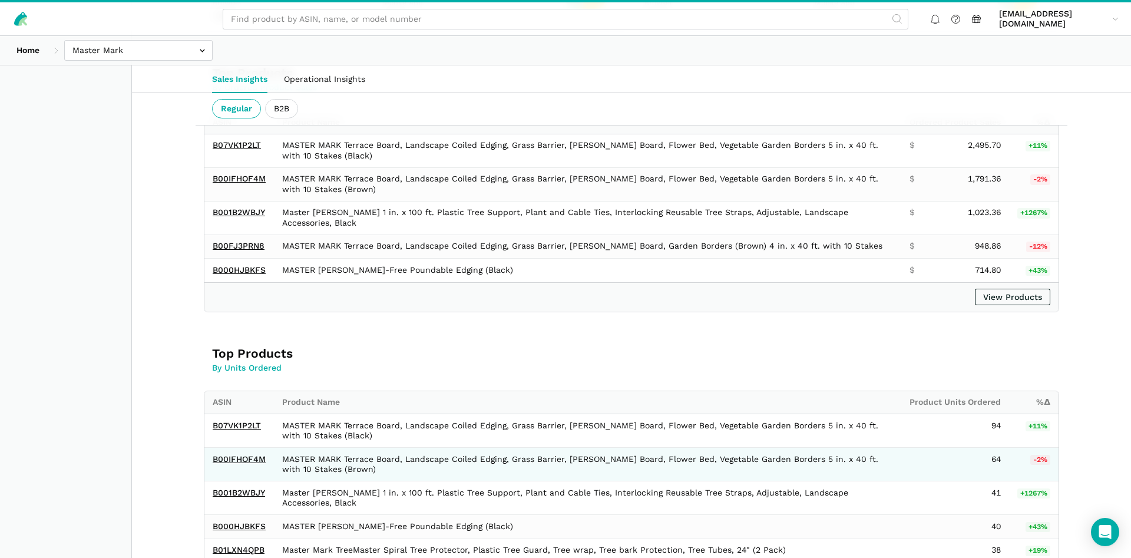
scroll to position [492, 0]
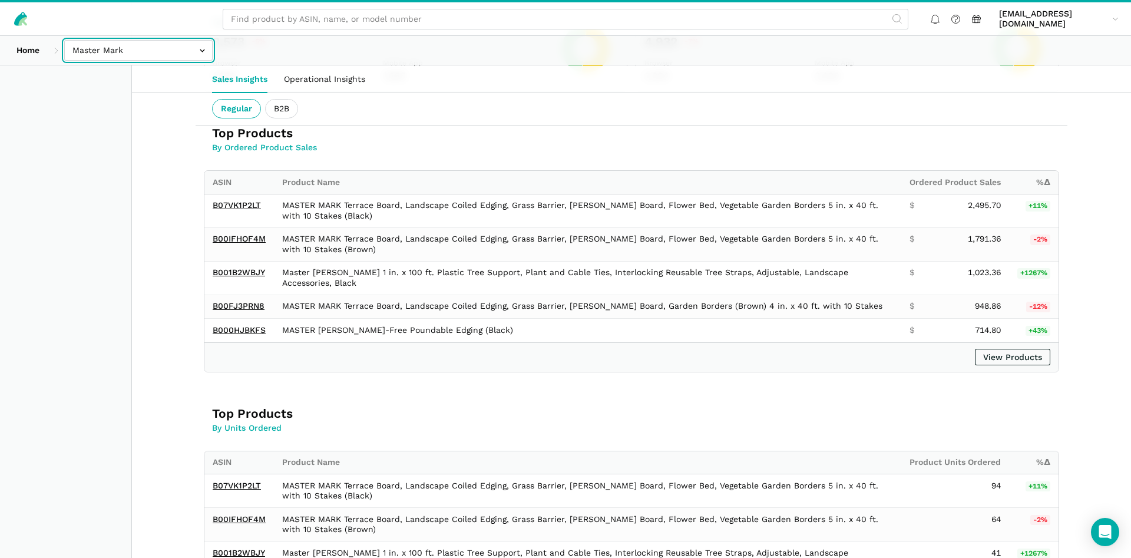
click at [140, 53] on input "text" at bounding box center [138, 50] width 148 height 21
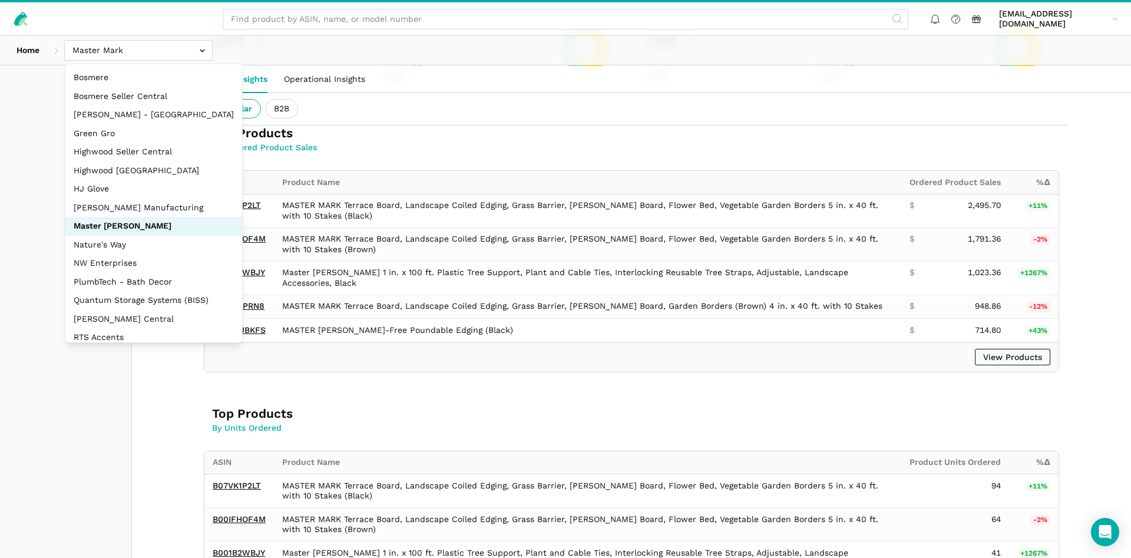
click at [128, 51] on input "text" at bounding box center [138, 50] width 148 height 21
